Goal: Information Seeking & Learning: Understand process/instructions

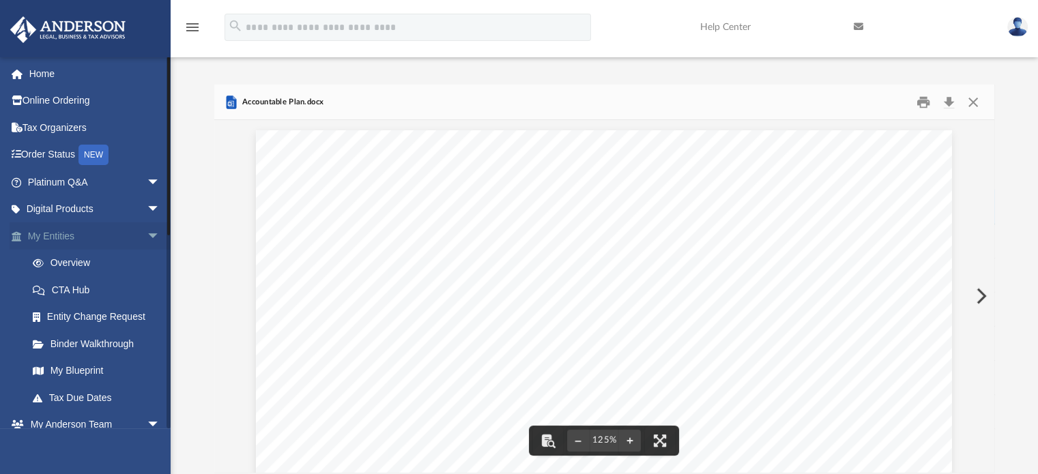
scroll to position [257, 770]
click at [40, 104] on link "Online Ordering" at bounding box center [95, 100] width 171 height 27
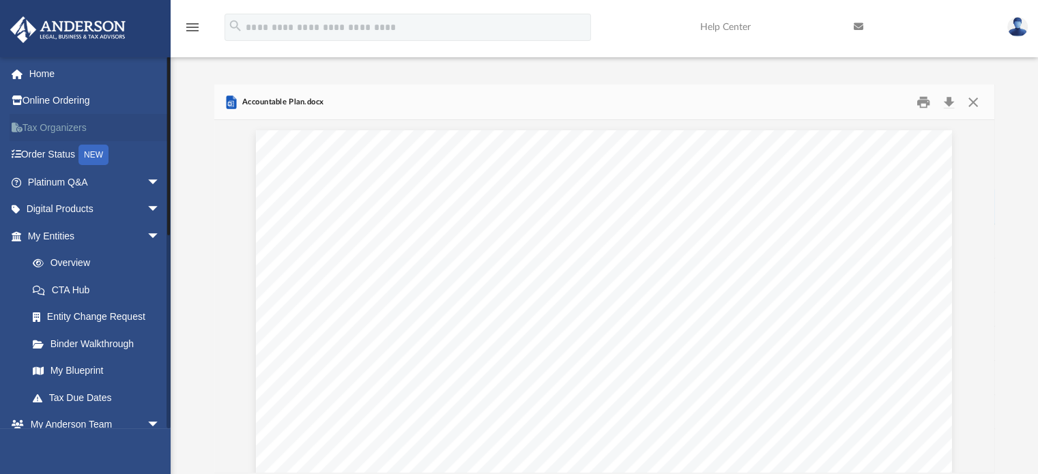
click at [40, 124] on link "Tax Organizers" at bounding box center [95, 127] width 171 height 27
click at [40, 126] on link "Tax Organizers" at bounding box center [95, 127] width 171 height 27
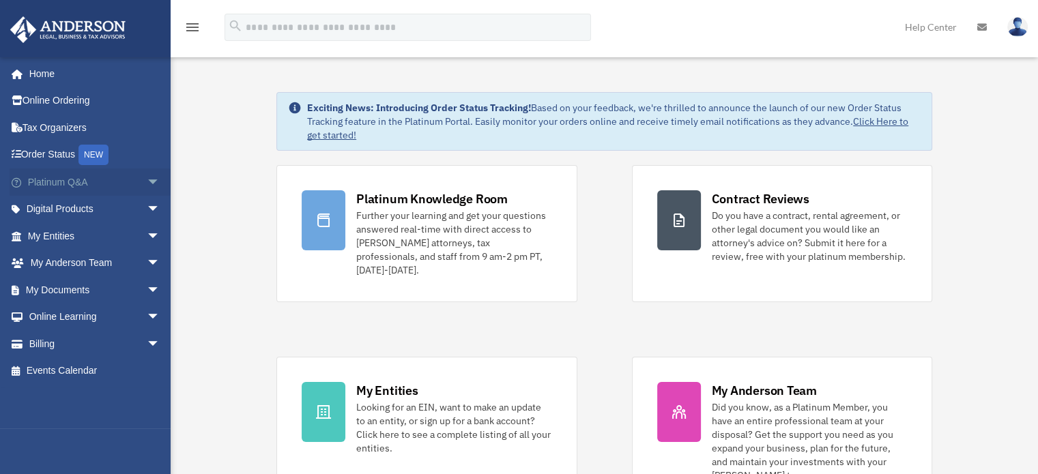
click at [147, 184] on span "arrow_drop_down" at bounding box center [160, 183] width 27 height 28
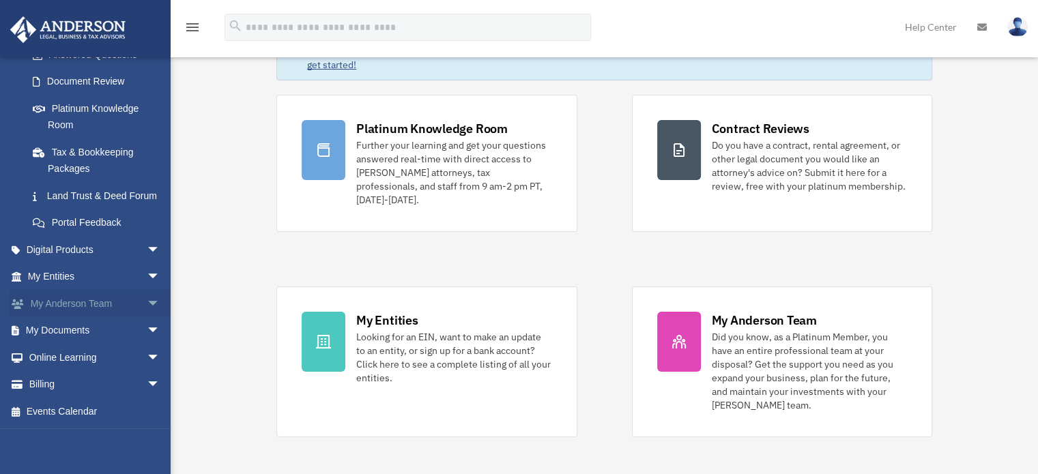
scroll to position [136, 0]
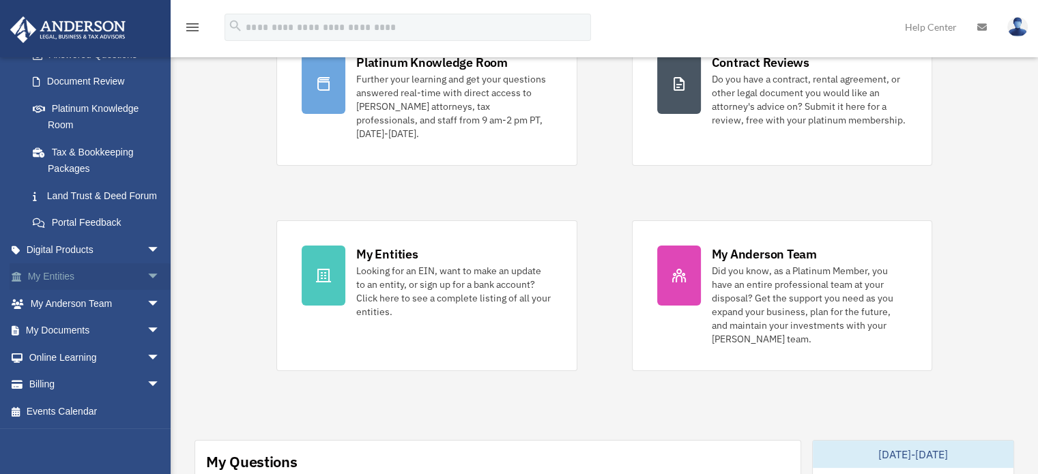
click at [85, 278] on link "My Entities arrow_drop_down" at bounding box center [95, 276] width 171 height 27
click at [151, 276] on span "arrow_drop_down" at bounding box center [160, 277] width 27 height 28
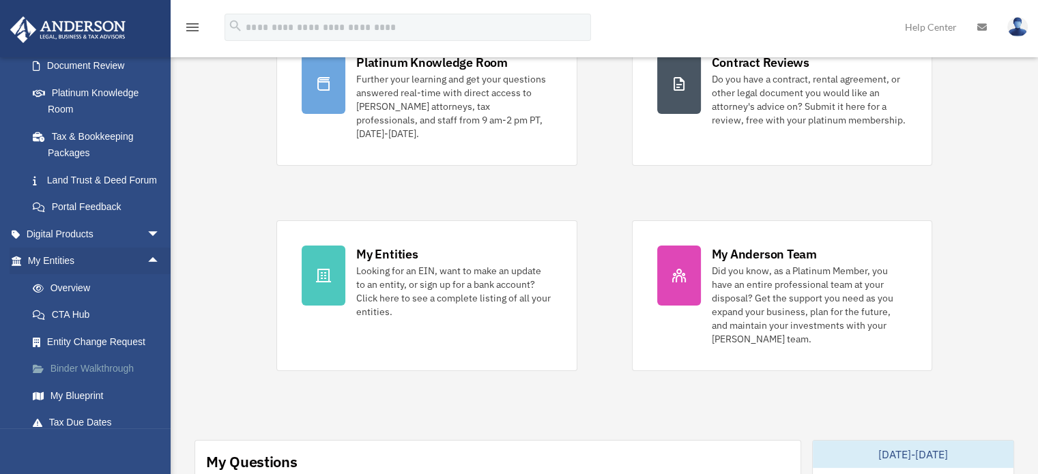
click at [119, 381] on link "Binder Walkthrough" at bounding box center [100, 368] width 162 height 27
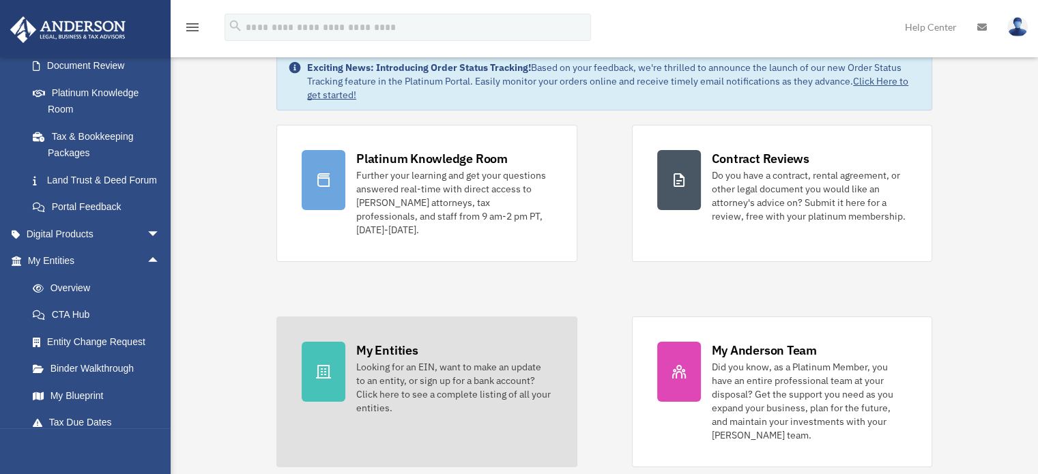
scroll to position [0, 0]
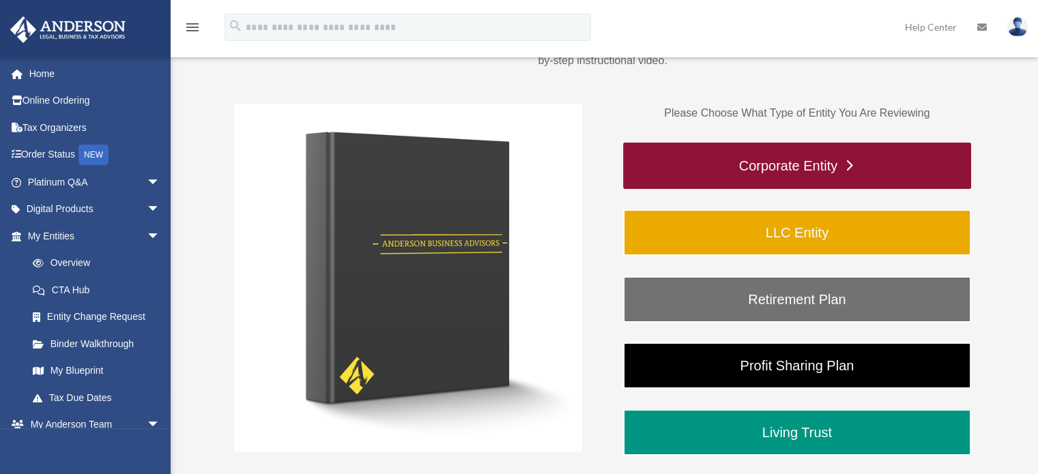
scroll to position [205, 0]
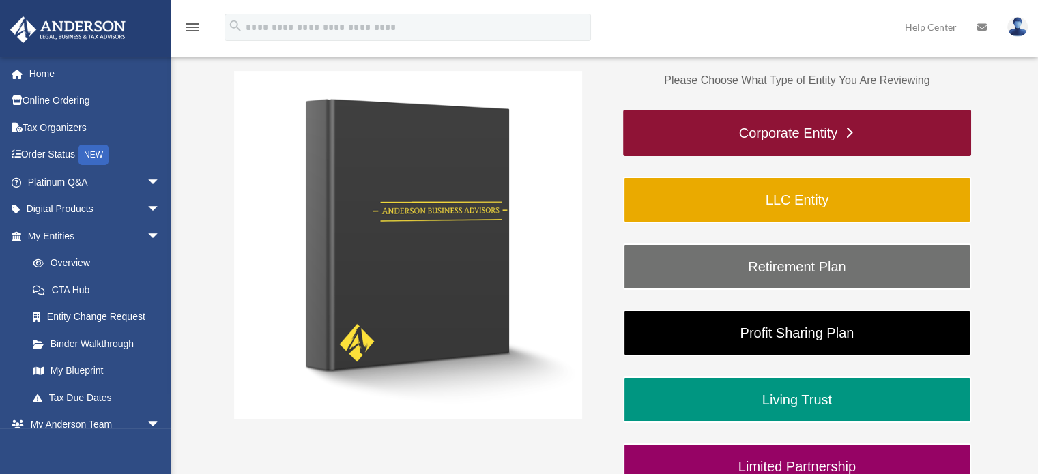
click at [718, 124] on link "Corporate Entity" at bounding box center [797, 133] width 348 height 46
click at [752, 129] on link "Corporate Entity" at bounding box center [797, 133] width 348 height 46
click at [787, 137] on link "Corporate Entity" at bounding box center [797, 133] width 348 height 46
click at [843, 133] on link "Corporate Entity" at bounding box center [797, 133] width 348 height 46
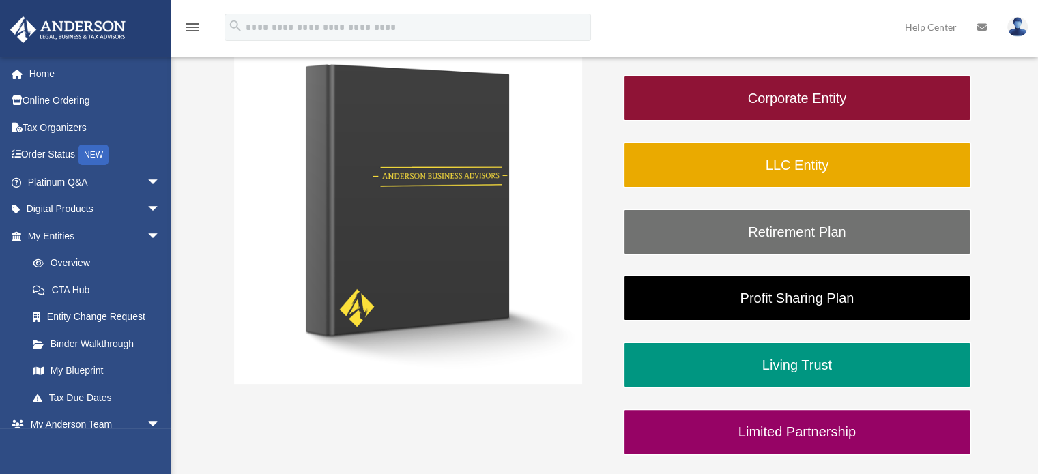
scroll to position [117, 0]
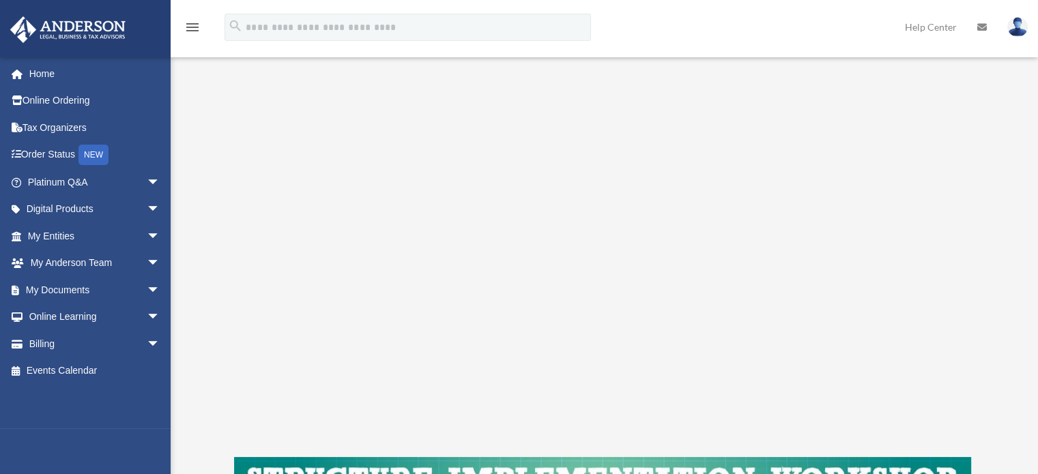
scroll to position [205, 0]
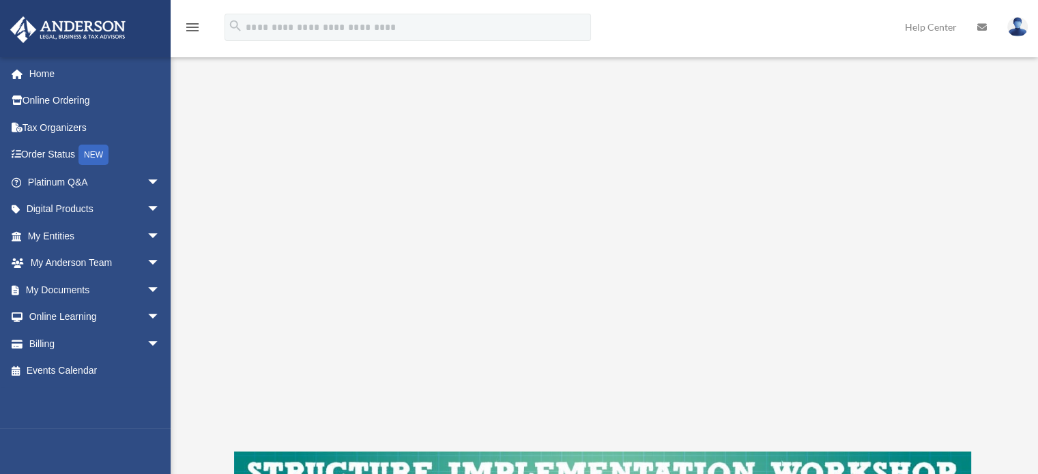
click at [211, 245] on div "Corporate Entity To pause video at anytime, simply click on the video." at bounding box center [602, 248] width 836 height 742
click at [216, 115] on div "Corporate Entity To pause video at anytime, simply click on the video." at bounding box center [602, 248] width 836 height 742
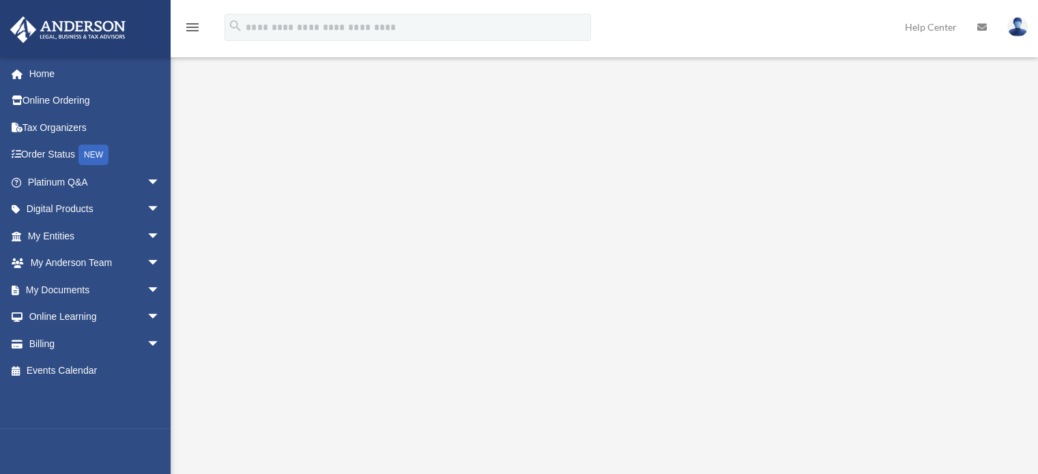
scroll to position [136, 0]
click at [209, 94] on div "Corporate Entity To pause video at anytime, simply click on the video." at bounding box center [602, 316] width 836 height 742
click at [179, 95] on div "Binder Review Corporate Entity date_range Published on Last updated [DATE] [DAT…" at bounding box center [602, 315] width 857 height 775
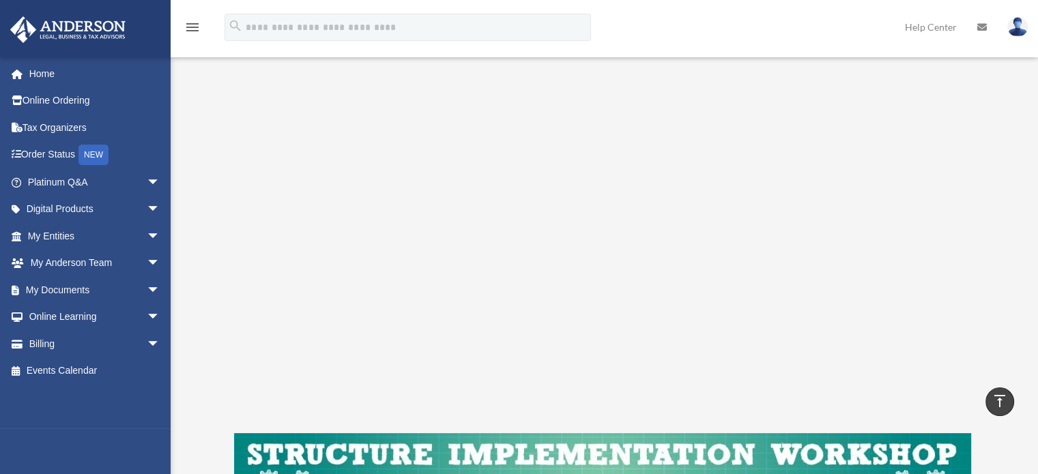
scroll to position [205, 0]
